Goal: Task Accomplishment & Management: Manage account settings

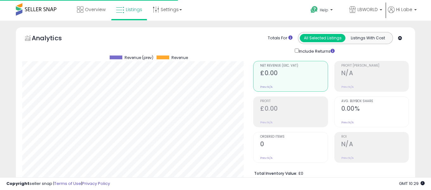
select select "**"
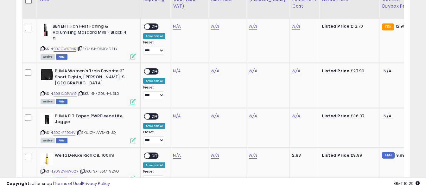
scroll to position [319, 0]
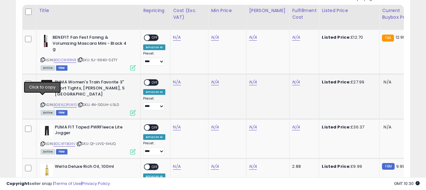
drag, startPoint x: 42, startPoint y: 100, endPoint x: 50, endPoint y: 94, distance: 9.7
click at [42, 103] on icon at bounding box center [43, 104] width 4 height 3
click at [41, 103] on icon at bounding box center [43, 104] width 4 height 3
click at [178, 41] on link "N/A" at bounding box center [177, 37] width 8 height 6
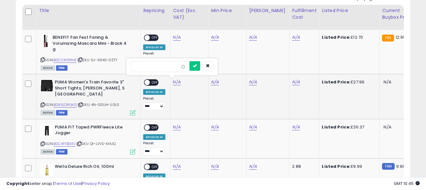
click at [172, 68] on input "number" at bounding box center [159, 66] width 56 height 11
type input "****"
click at [199, 66] on button "submit" at bounding box center [194, 66] width 11 height 10
click at [292, 41] on link "N/A" at bounding box center [296, 37] width 8 height 6
click at [283, 67] on input "text" at bounding box center [272, 66] width 56 height 10
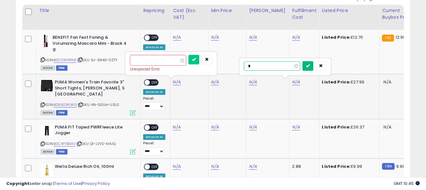
type input "*"
click at [310, 66] on icon "submit" at bounding box center [308, 66] width 4 height 4
click at [198, 56] on button "submit" at bounding box center [194, 60] width 11 height 10
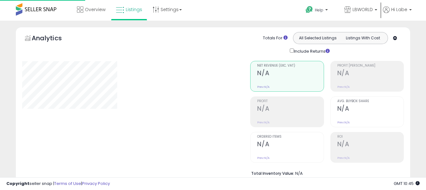
select select "**"
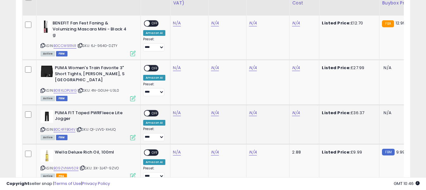
scroll to position [349, 0]
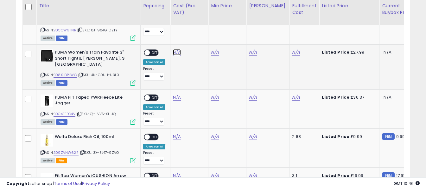
click at [176, 11] on link "N/A" at bounding box center [177, 7] width 8 height 6
click at [173, 39] on input "number" at bounding box center [158, 36] width 56 height 11
type input "****"
click at [196, 35] on icon "submit" at bounding box center [194, 36] width 4 height 4
click at [292, 11] on link "N/A" at bounding box center [296, 7] width 8 height 6
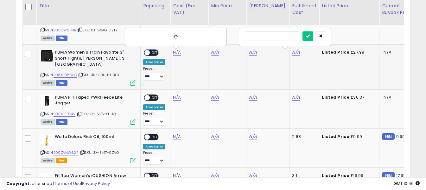
click at [277, 32] on input "text" at bounding box center [272, 36] width 56 height 10
type input "*"
click at [310, 35] on icon "submit" at bounding box center [308, 36] width 4 height 4
click at [155, 51] on span "OFF" at bounding box center [155, 52] width 10 height 5
click at [42, 112] on icon at bounding box center [43, 113] width 4 height 3
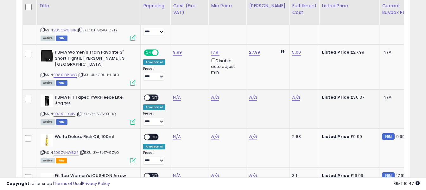
click at [178, 89] on td "N/A" at bounding box center [189, 108] width 38 height 39
click at [178, 11] on link "N/A" at bounding box center [177, 7] width 8 height 6
click at [176, 76] on input "number" at bounding box center [158, 76] width 56 height 11
type input "*****"
click at [196, 75] on icon "submit" at bounding box center [194, 75] width 4 height 4
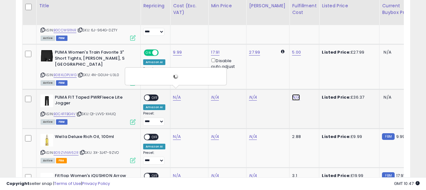
click at [292, 11] on link "N/A" at bounding box center [296, 7] width 8 height 6
click at [278, 76] on input "text" at bounding box center [272, 76] width 56 height 10
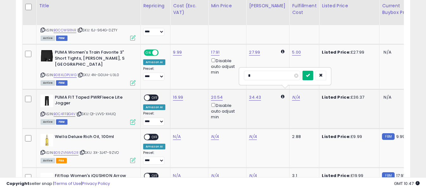
type input "*"
click at [310, 74] on icon "submit" at bounding box center [308, 75] width 4 height 4
click at [156, 95] on span "OFF" at bounding box center [155, 97] width 10 height 5
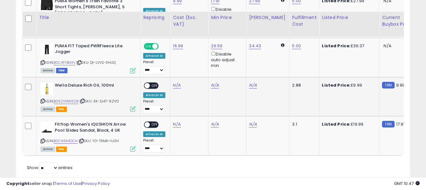
scroll to position [412, 0]
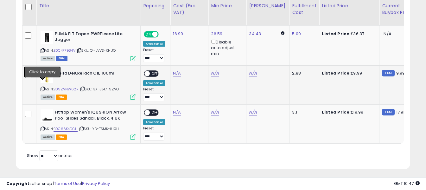
click at [42, 87] on icon at bounding box center [43, 88] width 4 height 3
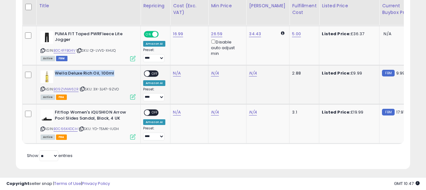
drag, startPoint x: 55, startPoint y: 67, endPoint x: 114, endPoint y: 67, distance: 59.6
click at [114, 70] on b "Wella Deluxe Rich Oil, 100ml" at bounding box center [93, 74] width 77 height 8
copy b "Wella Deluxe Rich Oil, 100ml"
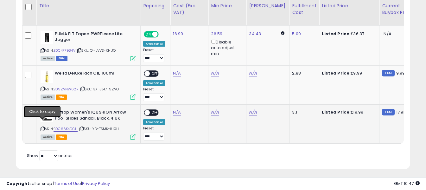
click at [42, 127] on icon at bounding box center [43, 128] width 4 height 3
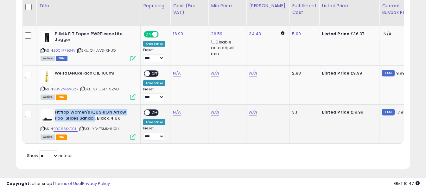
drag, startPoint x: 55, startPoint y: 106, endPoint x: 94, endPoint y: 111, distance: 39.0
click at [94, 111] on b "Fitflop Women's iQUSHION Arrow Pool Slides Sandal, Black, 4 UK" at bounding box center [93, 115] width 77 height 13
copy b "Fitflop Women's iQUSHION Arrow Pool Slides Sandal"
click at [106, 134] on div "Active FBA" at bounding box center [88, 136] width 95 height 4
click at [104, 149] on div "Retrieving listings data.. Displaying 1 to 5 of 5 items Title Repricing" at bounding box center [213, 31] width 382 height 263
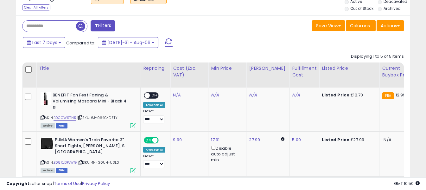
scroll to position [253, 0]
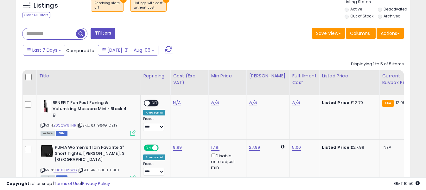
click at [165, 54] on span at bounding box center [169, 50] width 8 height 8
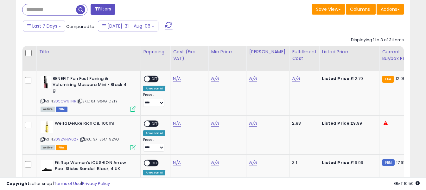
scroll to position [272, 0]
